Goal: Task Accomplishment & Management: Use online tool/utility

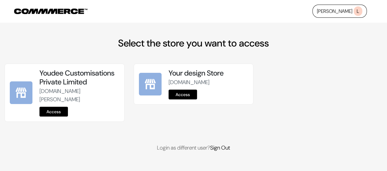
click at [56, 117] on link "Access" at bounding box center [54, 112] width 28 height 10
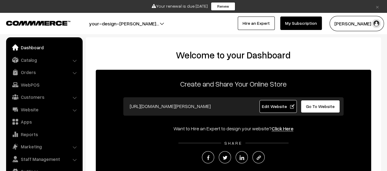
scroll to position [2, 0]
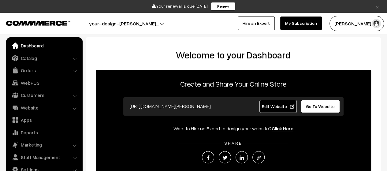
click at [73, 72] on li "Orders Orders" at bounding box center [44, 70] width 73 height 11
click at [26, 71] on link "Orders" at bounding box center [44, 70] width 73 height 11
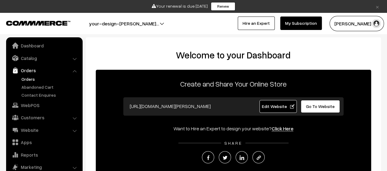
click at [29, 80] on link "Orders" at bounding box center [50, 79] width 61 height 6
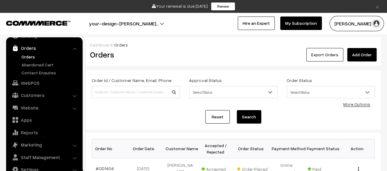
click at [324, 55] on button "Export Orders" at bounding box center [325, 54] width 37 height 13
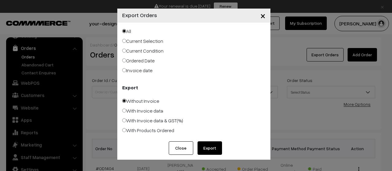
click at [141, 72] on label "Invoice date" at bounding box center [137, 70] width 30 height 7
click at [126, 72] on input "Invoice date" at bounding box center [124, 70] width 4 height 4
radio input "true"
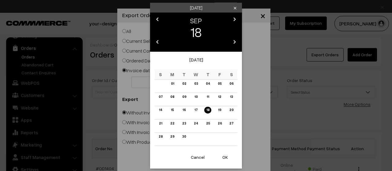
click at [173, 19] on div "SEP" at bounding box center [196, 21] width 69 height 10
click at [192, 20] on div "SEP" at bounding box center [196, 21] width 69 height 10
click at [180, 59] on div "[DATE]" at bounding box center [196, 62] width 83 height 13
click at [158, 41] on icon "chevron_left" at bounding box center [157, 41] width 7 height 7
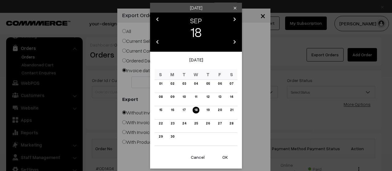
click at [235, 43] on icon "chevron_right" at bounding box center [234, 41] width 7 height 7
click at [158, 18] on icon "chevron_left" at bounding box center [157, 19] width 7 height 7
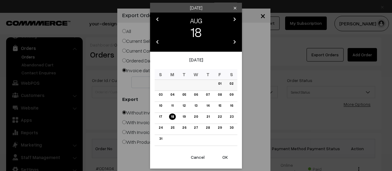
click at [220, 84] on link "01" at bounding box center [219, 84] width 7 height 6
click at [224, 160] on button "OK" at bounding box center [225, 157] width 24 height 13
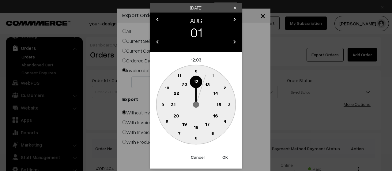
click at [196, 70] on text "0" at bounding box center [196, 70] width 3 height 5
click at [225, 156] on button "OK" at bounding box center [225, 157] width 24 height 13
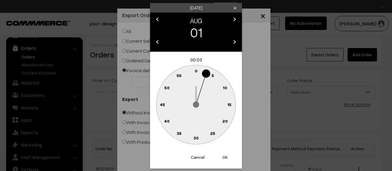
click at [196, 70] on text "0" at bounding box center [196, 70] width 3 height 5
click at [197, 70] on text "0" at bounding box center [196, 70] width 3 height 5
click at [226, 157] on button "OK" at bounding box center [225, 157] width 24 height 13
type input "[DATE]"
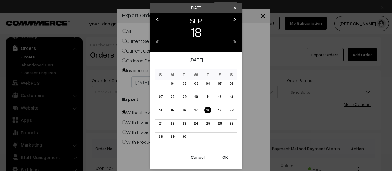
click at [156, 20] on icon "chevron_left" at bounding box center [157, 19] width 7 height 7
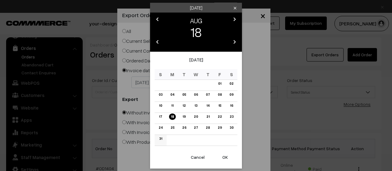
click at [161, 138] on link "31" at bounding box center [160, 139] width 6 height 6
click at [225, 156] on button "OK" at bounding box center [225, 157] width 24 height 13
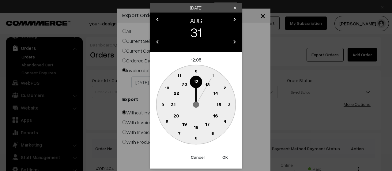
click at [195, 69] on text "0" at bounding box center [196, 70] width 3 height 5
click at [226, 158] on button "OK" at bounding box center [225, 157] width 24 height 13
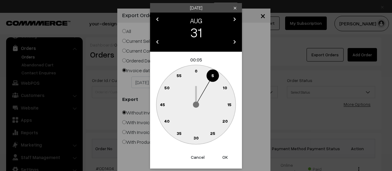
click at [195, 72] on text "0" at bounding box center [196, 70] width 3 height 5
click at [226, 158] on button "OK" at bounding box center [225, 157] width 24 height 13
type input "[DATE]"
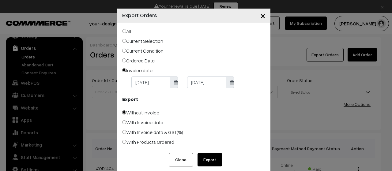
click at [136, 133] on label "With Invoice data & GST(%)" at bounding box center [152, 132] width 61 height 7
click at [126, 133] on input "With Invoice data & GST(%)" at bounding box center [124, 132] width 4 height 4
radio input "true"
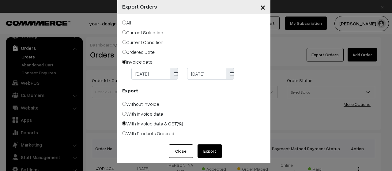
click at [211, 153] on button "Export" at bounding box center [210, 151] width 24 height 13
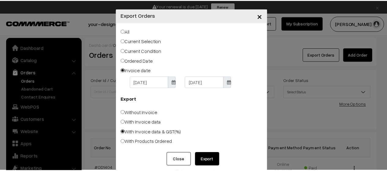
scroll to position [9, 0]
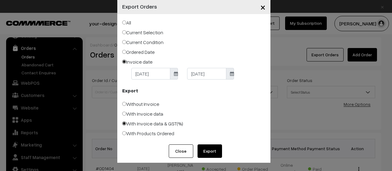
click at [203, 152] on button "Export" at bounding box center [210, 151] width 24 height 13
click at [260, 7] on span "×" at bounding box center [262, 6] width 5 height 11
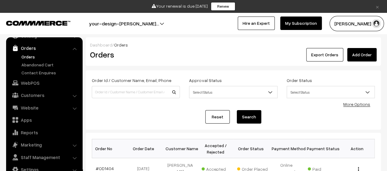
click at [355, 19] on button "[PERSON_NAME] N.P" at bounding box center [357, 23] width 55 height 15
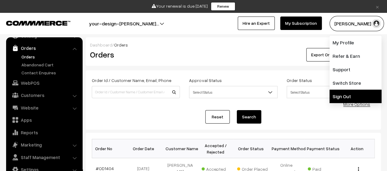
click at [347, 96] on link "Sign Out" at bounding box center [356, 96] width 52 height 13
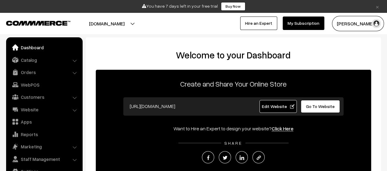
scroll to position [2, 0]
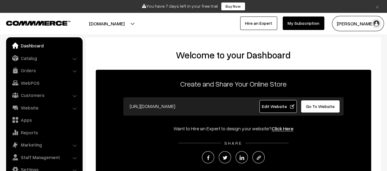
click at [75, 73] on li "Orders Orders" at bounding box center [44, 70] width 73 height 11
click at [73, 71] on li "Orders Orders" at bounding box center [44, 70] width 73 height 11
click at [27, 71] on link "Orders" at bounding box center [44, 70] width 73 height 11
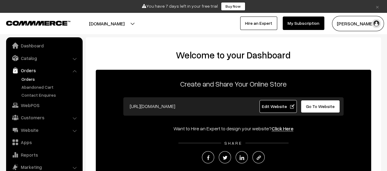
click at [31, 80] on link "Orders" at bounding box center [50, 79] width 61 height 6
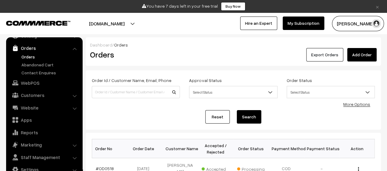
click at [326, 54] on button "Export Orders" at bounding box center [325, 54] width 37 height 13
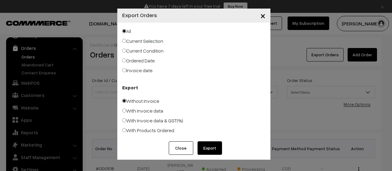
click at [123, 71] on input "Invoice date" at bounding box center [124, 70] width 4 height 4
radio input "true"
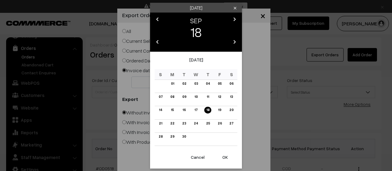
click at [158, 20] on icon "chevron_left" at bounding box center [157, 19] width 7 height 7
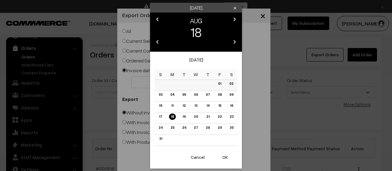
click at [217, 85] on link "01" at bounding box center [219, 84] width 7 height 6
click at [223, 156] on button "OK" at bounding box center [225, 157] width 24 height 13
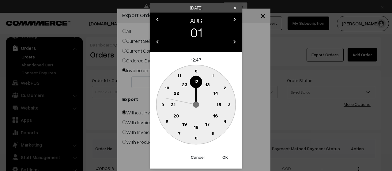
click at [197, 70] on text "0" at bounding box center [196, 70] width 3 height 5
click at [197, 74] on circle at bounding box center [196, 71] width 13 height 13
click at [226, 158] on button "OK" at bounding box center [225, 157] width 24 height 13
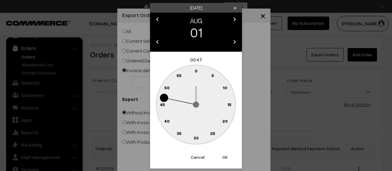
click at [196, 70] on text "0" at bounding box center [196, 70] width 3 height 5
click at [224, 158] on button "OK" at bounding box center [225, 157] width 24 height 13
type input "[DATE]"
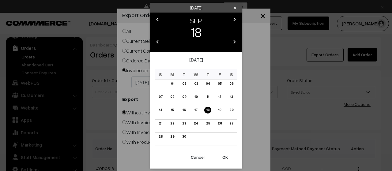
click at [154, 19] on icon "chevron_left" at bounding box center [157, 19] width 7 height 7
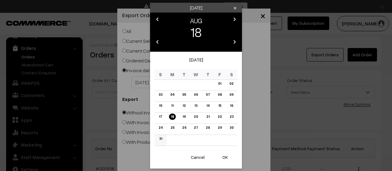
click at [160, 139] on link "31" at bounding box center [160, 139] width 6 height 6
click at [225, 156] on button "OK" at bounding box center [225, 157] width 24 height 13
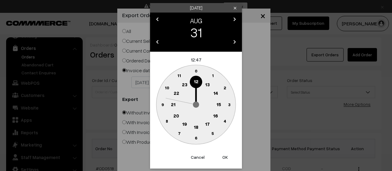
click at [196, 77] on circle at bounding box center [196, 82] width 13 height 13
click at [197, 72] on text "0" at bounding box center [196, 70] width 3 height 5
click at [226, 158] on button "OK" at bounding box center [225, 157] width 24 height 13
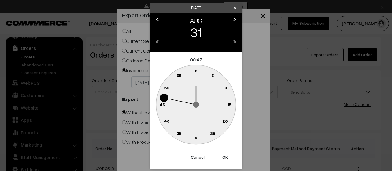
click at [196, 71] on text "0" at bounding box center [196, 70] width 3 height 5
click at [224, 156] on button "OK" at bounding box center [225, 157] width 24 height 13
type input "[DATE]"
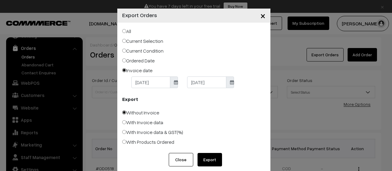
click at [122, 132] on input "With Invoice data & GST(%)" at bounding box center [124, 132] width 4 height 4
radio input "true"
click at [206, 158] on button "Export" at bounding box center [210, 159] width 24 height 13
